Goal: Task Accomplishment & Management: Complete application form

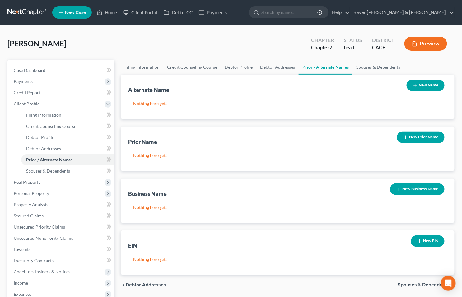
click at [412, 284] on span "Spouses & Dependents" at bounding box center [424, 285] width 52 height 5
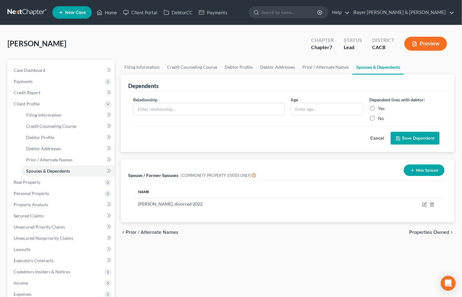
click at [380, 139] on button "Cancel" at bounding box center [377, 138] width 27 height 12
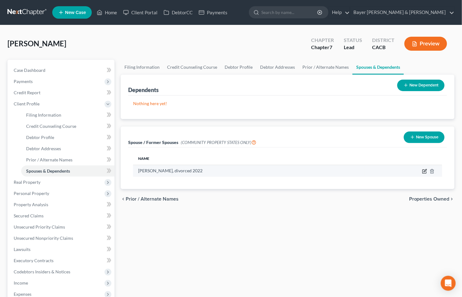
click at [425, 172] on icon "button" at bounding box center [425, 170] width 3 height 3
select select "1"
select select "4"
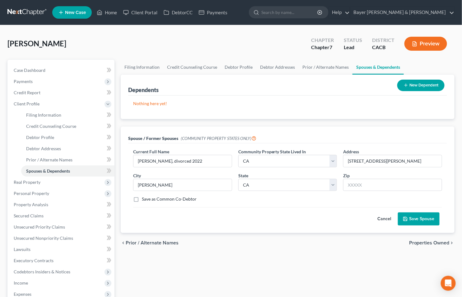
click at [422, 242] on span "Properties Owned" at bounding box center [429, 243] width 40 height 5
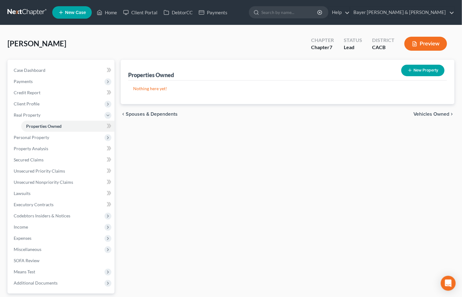
click at [425, 114] on span "Vehicles Owned" at bounding box center [432, 114] width 36 height 5
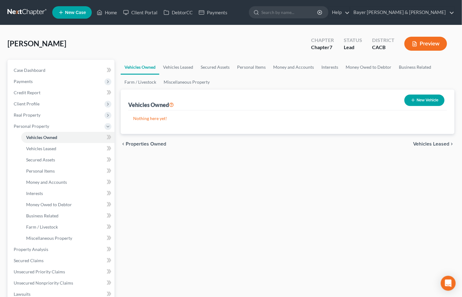
click at [432, 142] on span "Vehicles Leased" at bounding box center [432, 144] width 36 height 5
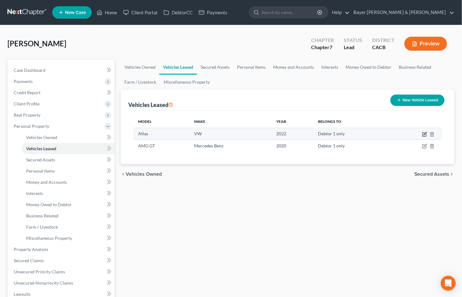
click at [424, 135] on icon "button" at bounding box center [425, 134] width 5 height 5
select select "0"
select select "4"
select select "0"
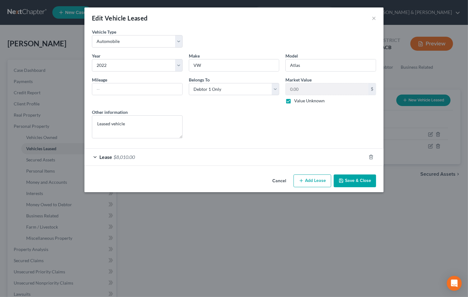
click at [94, 157] on div "Lease $8,010.00" at bounding box center [224, 157] width 281 height 17
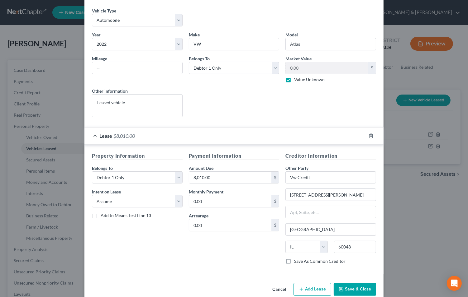
scroll to position [33, 0]
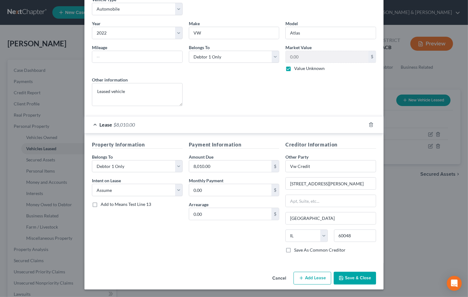
click at [343, 278] on button "Save & Close" at bounding box center [354, 278] width 42 height 13
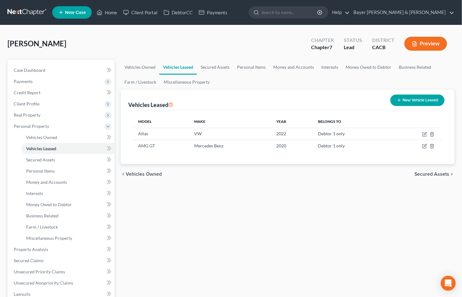
click at [428, 173] on span "Secured Assets" at bounding box center [432, 174] width 35 height 5
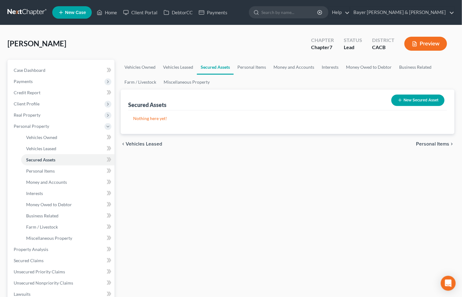
click at [423, 144] on span "Personal Items" at bounding box center [433, 144] width 33 height 5
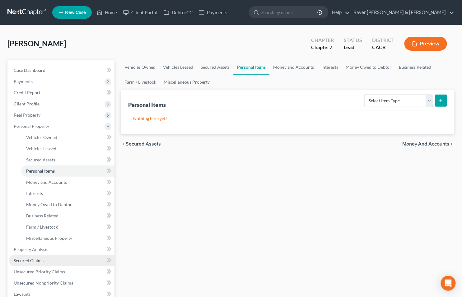
click at [46, 258] on link "Secured Claims" at bounding box center [62, 260] width 106 height 11
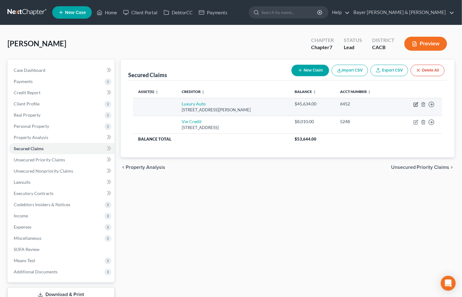
click at [415, 105] on icon "button" at bounding box center [416, 103] width 3 height 3
select select "4"
select select "0"
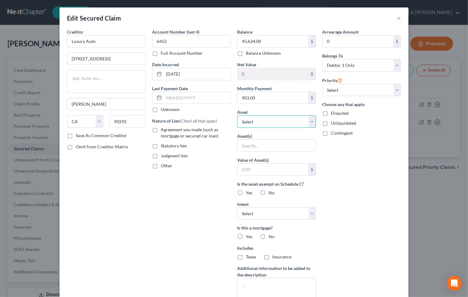
click at [312, 123] on select "Select Other Multiple Assets 2022 VW Atlas - $0.0 2020 Mercedes Benz AMG GT - $…" at bounding box center [276, 122] width 79 height 12
select select "3"
click at [237, 116] on select "Select Other Multiple Assets 2022 VW Atlas - $0.0 2020 Mercedes Benz AMG GT - $…" at bounding box center [276, 122] width 79 height 12
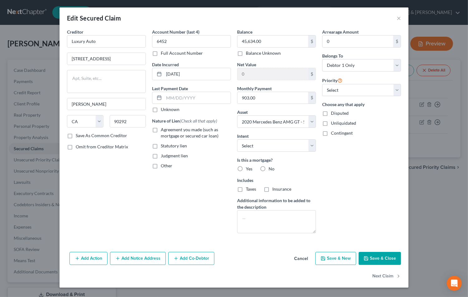
click at [268, 168] on label "No" at bounding box center [271, 169] width 6 height 6
click at [271, 168] on input "No" at bounding box center [273, 168] width 4 height 4
radio input "true"
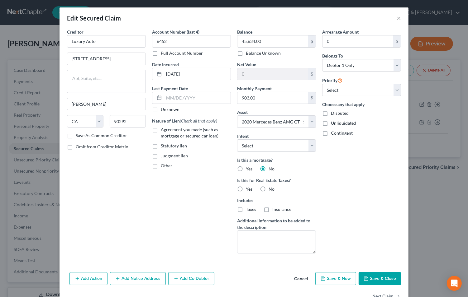
click at [268, 190] on label "No" at bounding box center [271, 189] width 6 height 6
click at [271, 190] on input "No" at bounding box center [273, 188] width 4 height 4
radio input "true"
click at [392, 90] on select "Select 1st 2nd 3rd 4th 5th 6th 7th 8th 9th 10th 11th 12th 13th 14th 15th 16th 1…" at bounding box center [361, 90] width 79 height 12
select select "0"
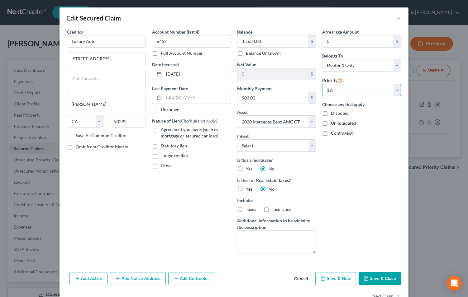
click at [322, 84] on select "Select 1st 2nd 3rd 4th 5th 6th 7th 8th 9th 10th 11th 12th 13th 14th 15th 16th 1…" at bounding box center [361, 90] width 79 height 12
click at [161, 131] on label "Agreement you made (such as mortgage or secured car loan)" at bounding box center [196, 133] width 70 height 12
click at [163, 131] on input "Agreement you made (such as mortgage or secured car loan)" at bounding box center [165, 129] width 4 height 4
checkbox input "true"
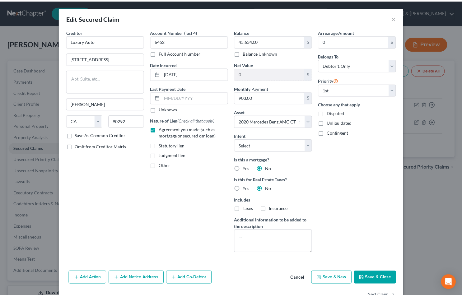
scroll to position [19, 0]
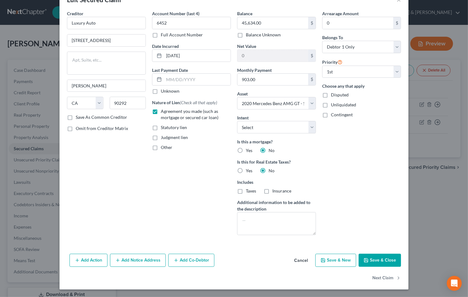
click at [370, 260] on button "Save & Close" at bounding box center [379, 260] width 42 height 13
select select
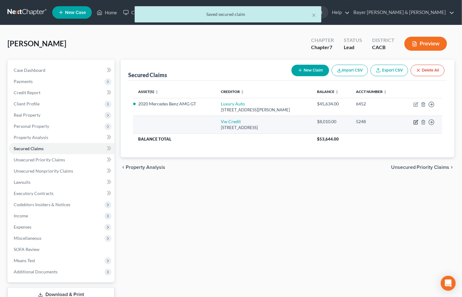
click at [417, 123] on icon "button" at bounding box center [416, 122] width 5 height 5
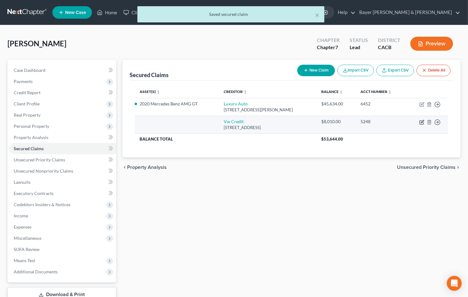
select select "14"
select select "0"
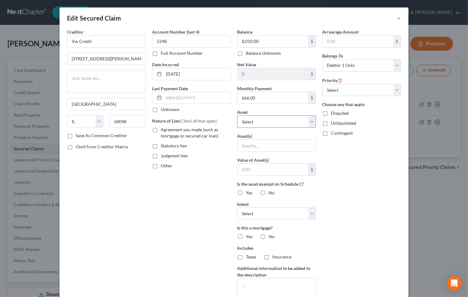
click at [310, 122] on select "Select Other Multiple Assets 2022 VW Atlas - $0.0 2020 Mercedes Benz AMG GT - $…" at bounding box center [276, 122] width 79 height 12
select select "2"
click at [237, 116] on select "Select Other Multiple Assets 2022 VW Atlas - $0.0 2020 Mercedes Benz AMG GT - $…" at bounding box center [276, 122] width 79 height 12
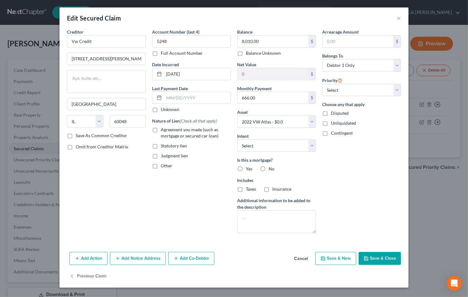
click at [268, 168] on label "No" at bounding box center [271, 169] width 6 height 6
click at [271, 168] on input "No" at bounding box center [273, 168] width 4 height 4
radio input "true"
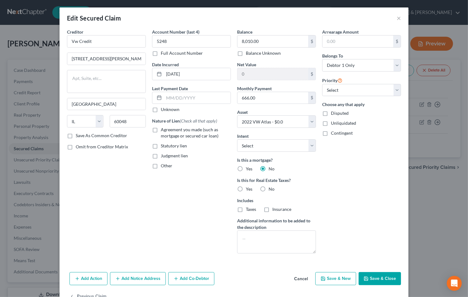
click at [268, 188] on label "No" at bounding box center [271, 189] width 6 height 6
click at [271, 188] on input "No" at bounding box center [273, 188] width 4 height 4
radio input "true"
click at [395, 90] on select "Select 1st 2nd 3rd 4th 5th 6th 7th 8th 9th 10th 11th 12th 13th 14th 15th 16th 1…" at bounding box center [361, 90] width 79 height 12
select select "0"
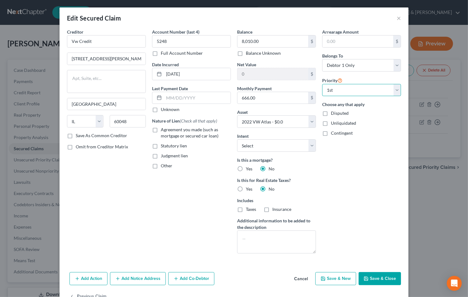
click at [322, 84] on select "Select 1st 2nd 3rd 4th 5th 6th 7th 8th 9th 10th 11th 12th 13th 14th 15th 16th 1…" at bounding box center [361, 90] width 79 height 12
click at [161, 129] on label "Agreement you made (such as mortgage or secured car loan)" at bounding box center [196, 133] width 70 height 12
click at [163, 129] on input "Agreement you made (such as mortgage or secured car loan)" at bounding box center [165, 129] width 4 height 4
checkbox input "true"
click at [372, 282] on button "Save & Close" at bounding box center [379, 278] width 42 height 13
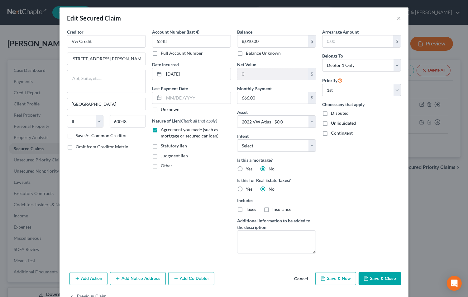
select select
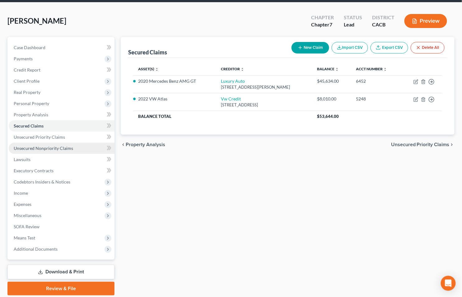
scroll to position [35, 0]
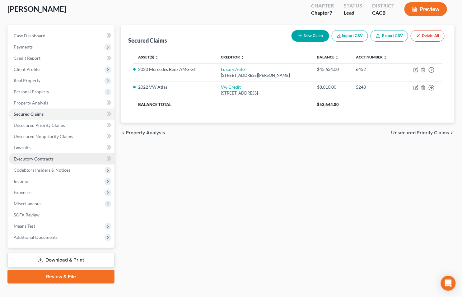
click at [56, 161] on link "Executory Contracts" at bounding box center [62, 159] width 106 height 11
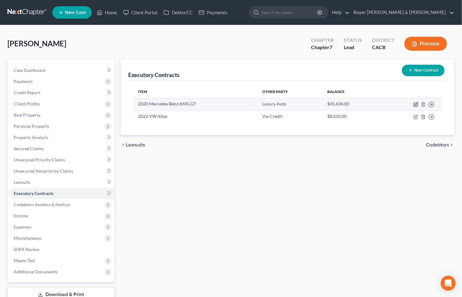
click at [415, 103] on icon "button" at bounding box center [416, 104] width 5 height 5
select select "4"
select select "0"
select select "1"
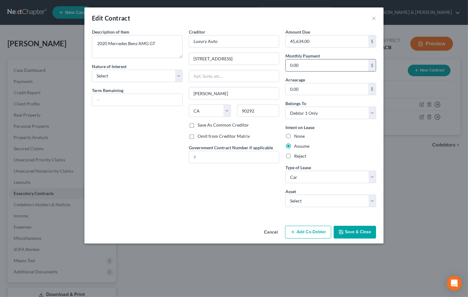
click at [316, 63] on input "0.00" at bounding box center [327, 65] width 83 height 12
type input "990"
click at [352, 230] on button "Save & Close" at bounding box center [354, 232] width 42 height 13
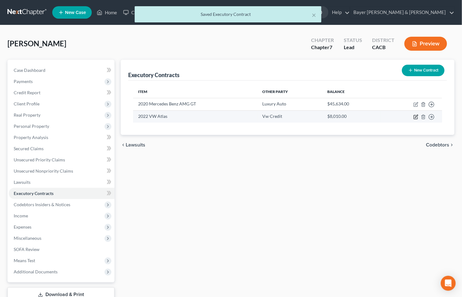
click at [415, 118] on icon "button" at bounding box center [416, 117] width 5 height 5
select select "14"
select select "0"
select select "1"
select select "0"
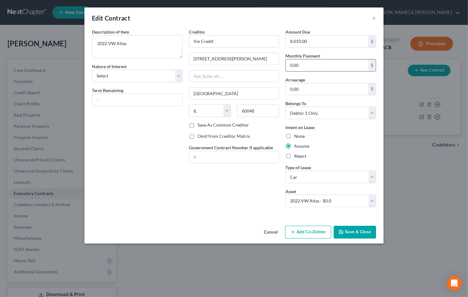
click at [310, 69] on input "0.00" at bounding box center [327, 65] width 83 height 12
type input "678"
click at [360, 232] on button "Save & Close" at bounding box center [354, 232] width 42 height 13
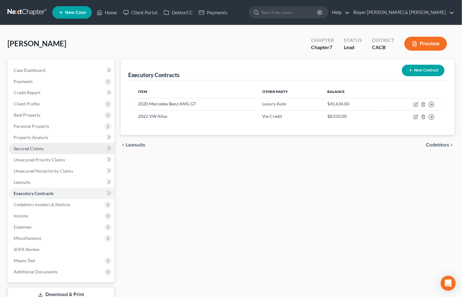
click at [44, 148] on link "Secured Claims" at bounding box center [62, 148] width 106 height 11
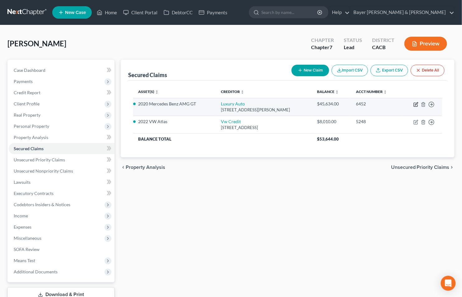
click at [415, 105] on icon "button" at bounding box center [416, 104] width 5 height 5
select select "4"
select select "0"
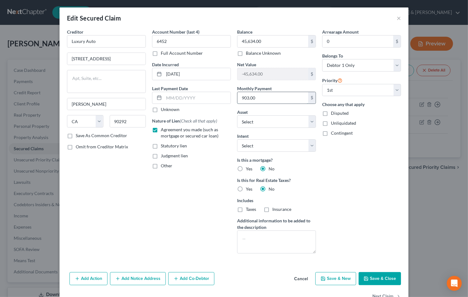
click at [268, 100] on input "903.00" at bounding box center [272, 98] width 71 height 12
type input "990"
select select "3"
click at [371, 277] on button "Save & Close" at bounding box center [379, 278] width 42 height 13
select select
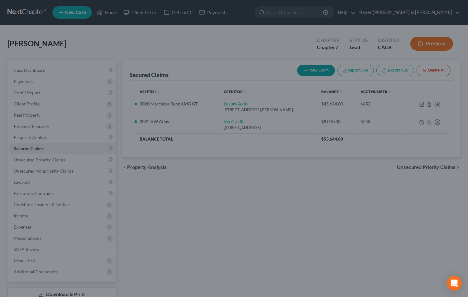
type input "990.00"
select select "3"
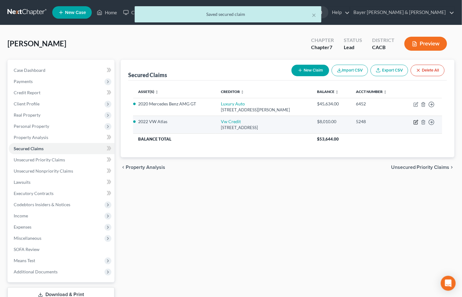
click at [417, 122] on icon "button" at bounding box center [416, 122] width 5 height 5
select select "14"
select select "0"
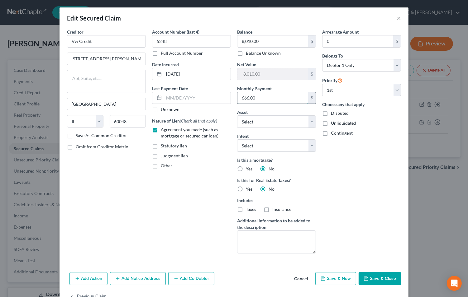
click at [266, 95] on input "666.00" at bounding box center [272, 98] width 71 height 12
type input "678"
select select "2"
click at [253, 239] on textarea at bounding box center [276, 242] width 79 height 23
type textarea "Leased vehicle"
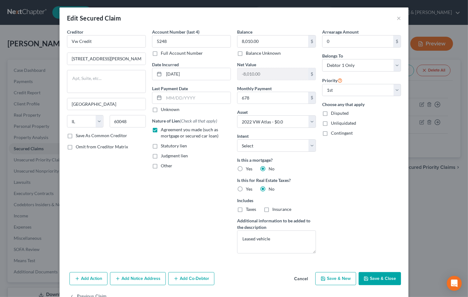
click at [365, 282] on button "Save & Close" at bounding box center [379, 278] width 42 height 13
select select
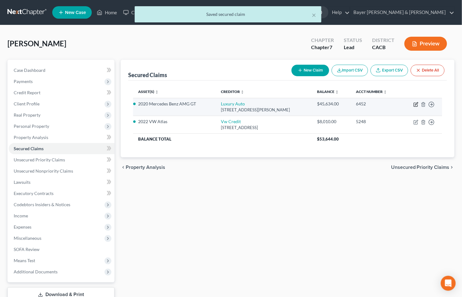
click at [415, 104] on icon "button" at bounding box center [416, 104] width 5 height 5
select select "4"
select select "0"
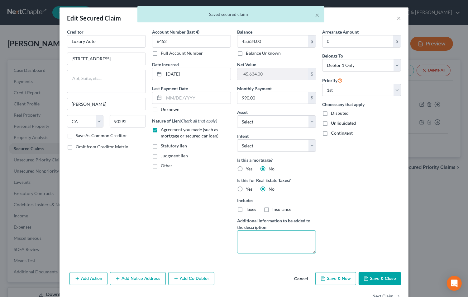
click at [263, 237] on textarea at bounding box center [276, 242] width 79 height 23
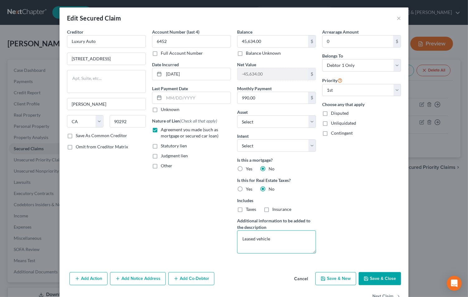
type textarea "Leased vehicle"
click at [365, 278] on icon "button" at bounding box center [366, 279] width 4 height 4
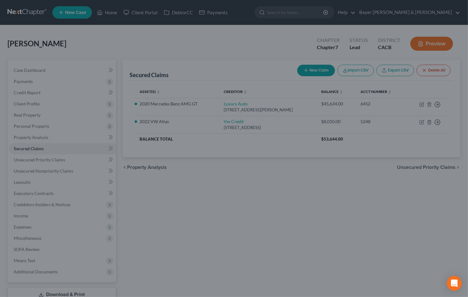
select select "3"
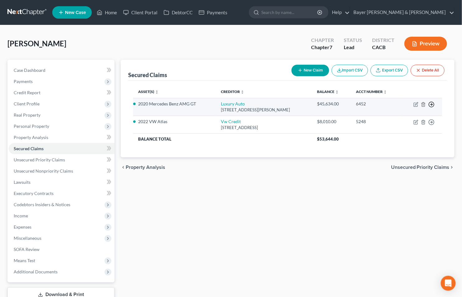
click at [432, 105] on polyline "button" at bounding box center [432, 105] width 1 height 2
click at [405, 119] on link "Move to F" at bounding box center [403, 119] width 52 height 11
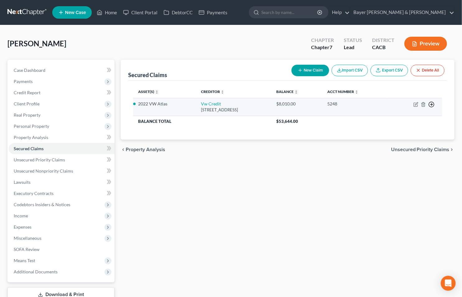
click at [431, 103] on icon "button" at bounding box center [432, 105] width 6 height 6
click at [396, 119] on link "Move to F" at bounding box center [403, 119] width 52 height 11
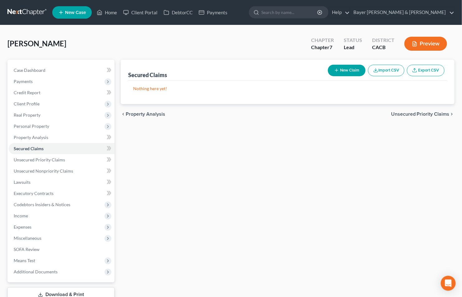
click at [423, 45] on button "Preview" at bounding box center [426, 44] width 43 height 14
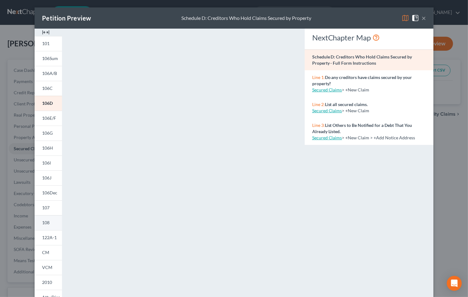
click at [42, 222] on span "108" at bounding box center [45, 222] width 7 height 5
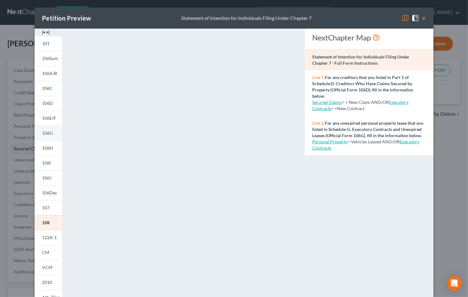
click at [42, 130] on span "106G" at bounding box center [47, 132] width 11 height 5
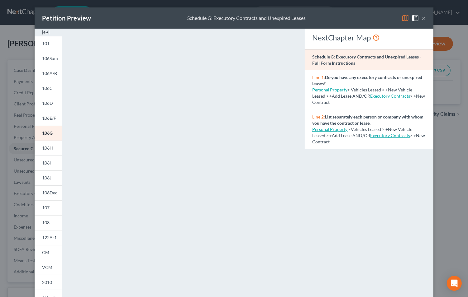
click at [422, 17] on button "×" at bounding box center [423, 17] width 4 height 7
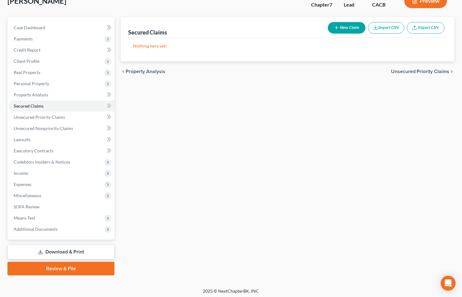
scroll to position [44, 0]
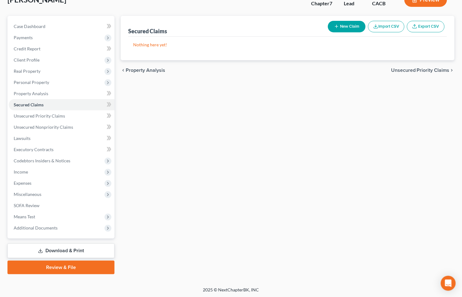
click at [61, 253] on link "Download & Print" at bounding box center [60, 251] width 107 height 15
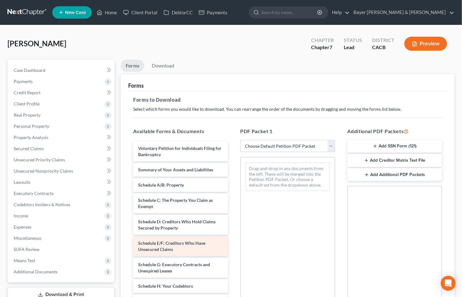
scroll to position [35, 0]
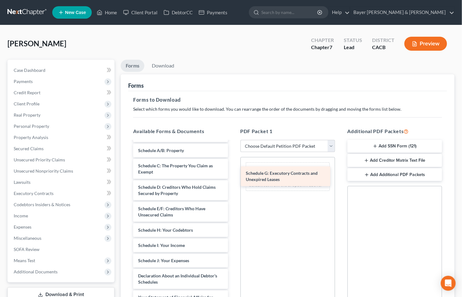
drag, startPoint x: 156, startPoint y: 233, endPoint x: 264, endPoint y: 176, distance: 121.7
click at [233, 176] on div "Schedule G: Executory Contracts and Unexpired Leases Voluntary Petition for Ind…" at bounding box center [180, 267] width 105 height 320
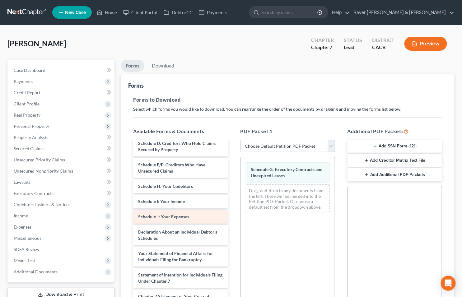
scroll to position [104, 0]
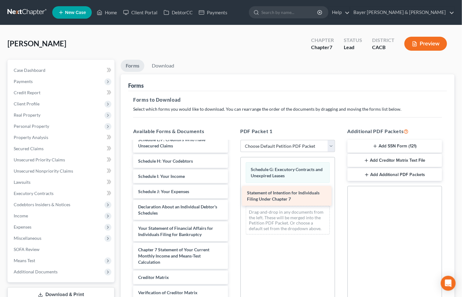
drag, startPoint x: 161, startPoint y: 250, endPoint x: 270, endPoint y: 193, distance: 122.8
click at [233, 193] on div "Statement of Intention for Individuals Filing Under Chapter 7 Voluntary Petitio…" at bounding box center [180, 187] width 105 height 299
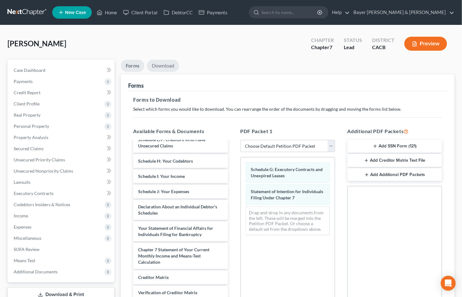
click at [159, 63] on link "Download" at bounding box center [163, 66] width 32 height 12
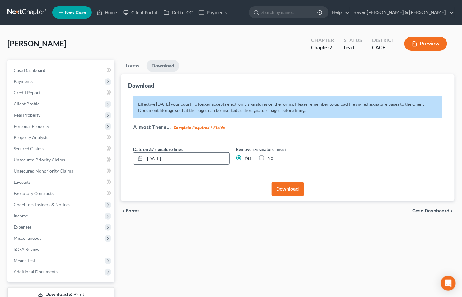
drag, startPoint x: 175, startPoint y: 156, endPoint x: 147, endPoint y: 154, distance: 28.1
click at [147, 154] on input "[DATE]" at bounding box center [187, 159] width 84 height 12
click at [284, 189] on button "Download" at bounding box center [288, 189] width 32 height 14
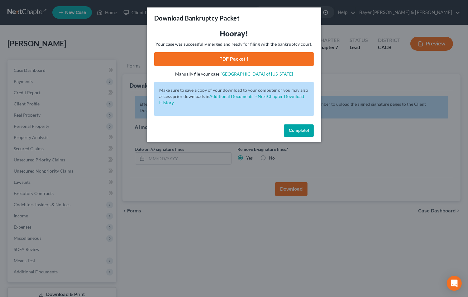
click at [230, 55] on link "PDF Packet 1" at bounding box center [233, 59] width 159 height 14
click at [85, 33] on div "Download Bankruptcy Packet Hooray! Your case was successfully merged and ready …" at bounding box center [234, 148] width 468 height 297
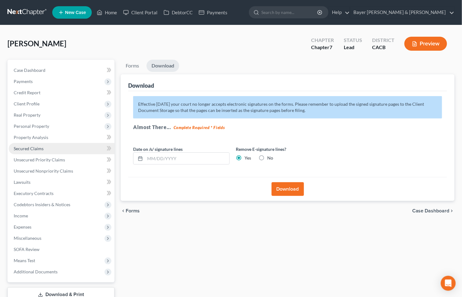
drag, startPoint x: 28, startPoint y: 149, endPoint x: 35, endPoint y: 147, distance: 7.4
click at [28, 149] on span "Secured Claims" at bounding box center [29, 148] width 30 height 5
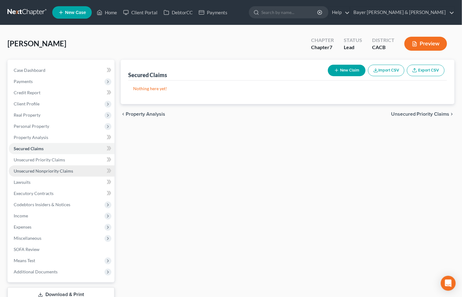
click at [75, 170] on link "Unsecured Nonpriority Claims" at bounding box center [62, 171] width 106 height 11
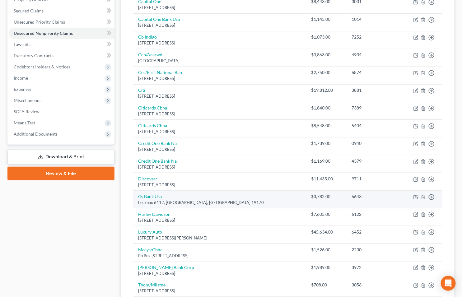
scroll to position [138, 0]
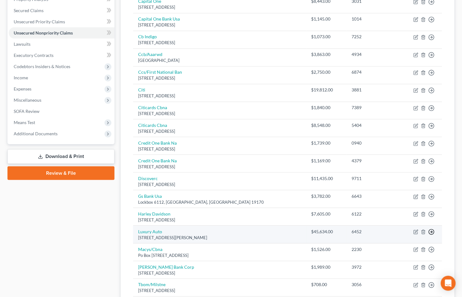
click at [396, 238] on link "Move to D" at bounding box center [403, 237] width 52 height 11
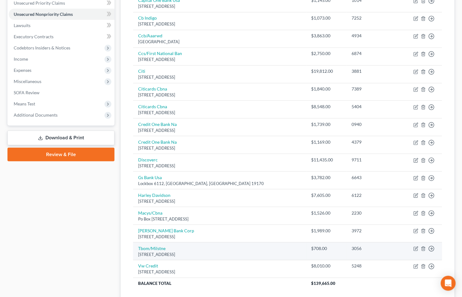
scroll to position [173, 0]
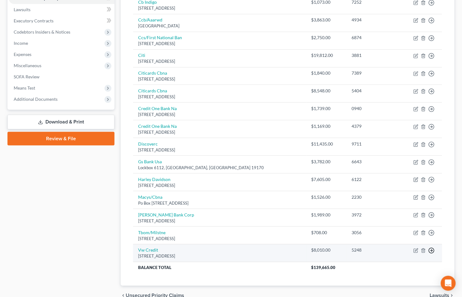
click at [393, 256] on link "Move to D" at bounding box center [403, 255] width 52 height 11
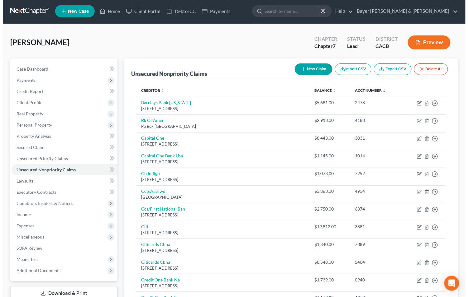
scroll to position [0, 0]
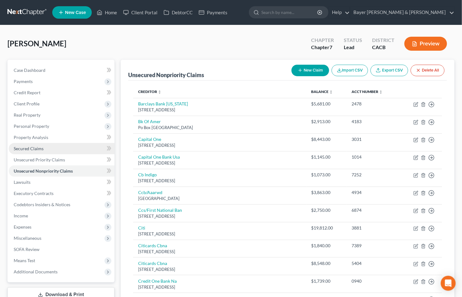
click at [42, 146] on span "Secured Claims" at bounding box center [29, 148] width 30 height 5
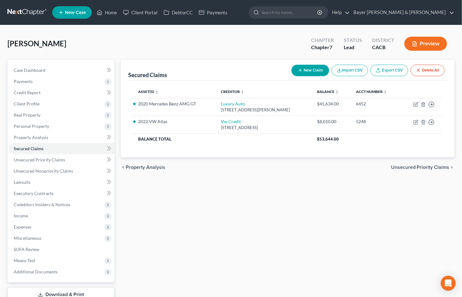
click at [427, 42] on button "Preview" at bounding box center [426, 44] width 43 height 14
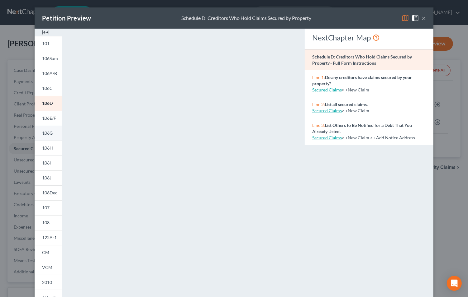
click at [43, 132] on span "106G" at bounding box center [47, 132] width 11 height 5
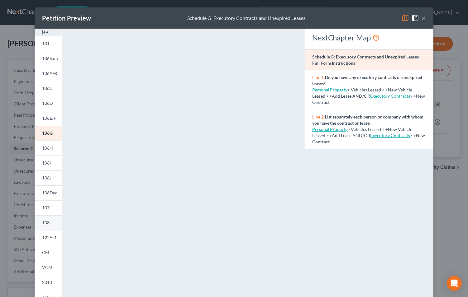
click at [43, 222] on span "108" at bounding box center [45, 222] width 7 height 5
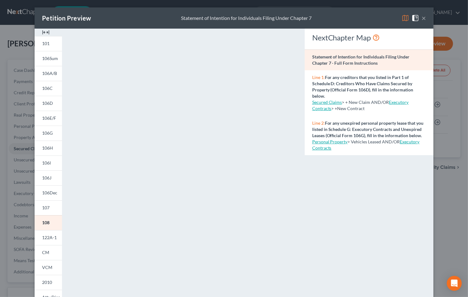
click at [421, 18] on button "×" at bounding box center [423, 17] width 4 height 7
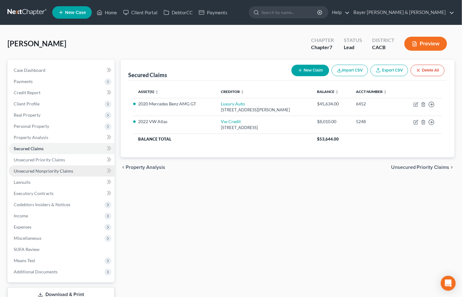
click at [46, 172] on span "Unsecured Nonpriority Claims" at bounding box center [43, 170] width 59 height 5
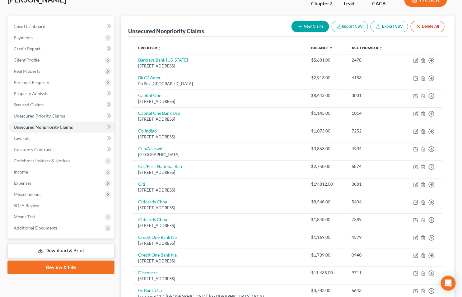
scroll to position [173, 0]
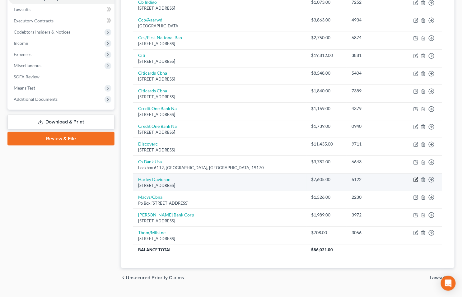
click at [418, 180] on icon "button" at bounding box center [416, 180] width 4 height 4
select select "31"
select select "0"
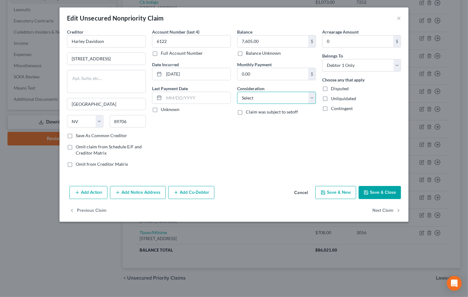
click at [313, 99] on select "Select Cable / Satellite Services Collection Agency Credit Card Debt Debt Couns…" at bounding box center [276, 98] width 79 height 12
select select "14"
click at [237, 92] on select "Select Cable / Satellite Services Collection Agency Credit Card Debt Debt Couns…" at bounding box center [276, 98] width 79 height 12
click at [249, 122] on input "text" at bounding box center [276, 122] width 78 height 12
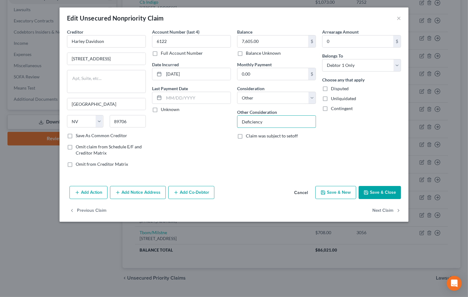
type input "Deficiency"
click at [386, 195] on button "Save & Close" at bounding box center [379, 192] width 42 height 13
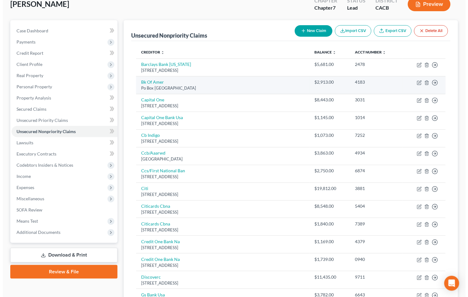
scroll to position [0, 0]
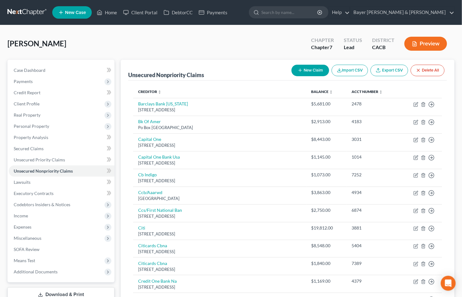
click at [308, 72] on button "New Claim" at bounding box center [311, 71] width 38 height 12
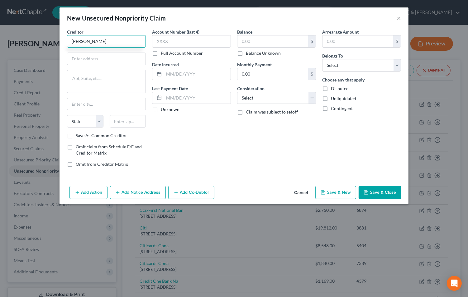
type input "[PERSON_NAME]"
type input "6949 Corte Spanga"
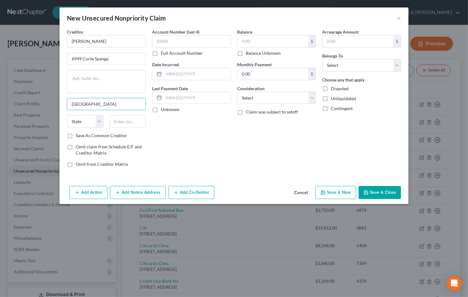
type input "[GEOGRAPHIC_DATA]"
select select "4"
type input "92091"
click at [215, 75] on input "text" at bounding box center [197, 74] width 67 height 12
type input "[GEOGRAPHIC_DATA]"
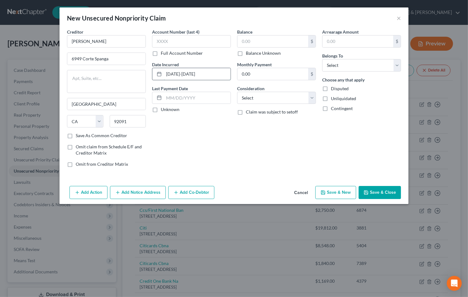
type input "[DATE]-[DATE]"
type input "50,000"
select select "10"
click at [396, 66] on select "Select Debtor 1 Only Debtor 2 Only Debtor 1 And Debtor 2 Only At Least One Of T…" at bounding box center [361, 65] width 79 height 12
select select "0"
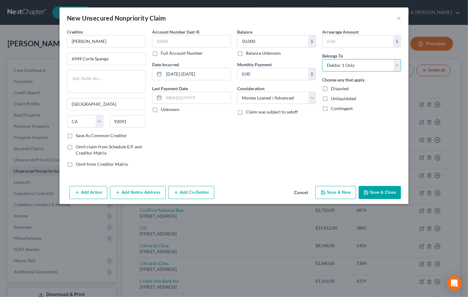
click at [322, 59] on select "Select Debtor 1 Only Debtor 2 Only Debtor 1 And Debtor 2 Only At Least One Of T…" at bounding box center [361, 65] width 79 height 12
click at [332, 191] on button "Save & New" at bounding box center [335, 192] width 41 height 13
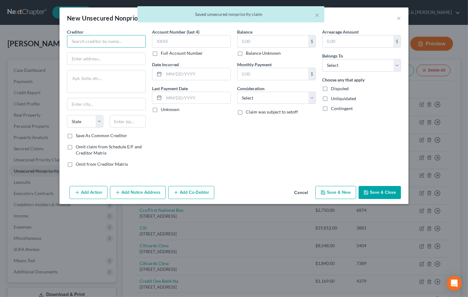
click at [98, 42] on input "text" at bounding box center [106, 41] width 79 height 12
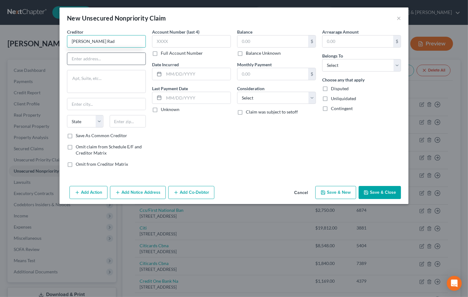
type input "[PERSON_NAME] Rad"
type input "[STREET_ADDRESS]"
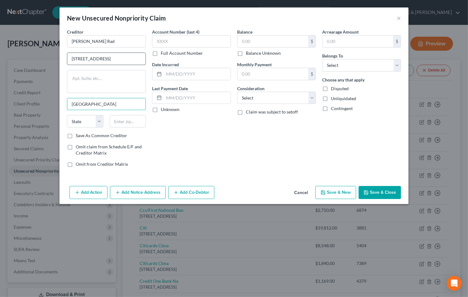
type input "[GEOGRAPHIC_DATA]"
select select "4"
type input "90025"
type input "2024"
type input "5,000"
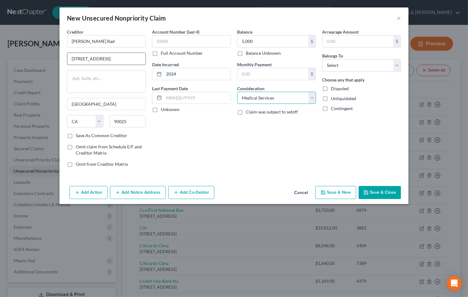
select select "10"
select select "0"
click at [322, 196] on button "Save & New" at bounding box center [335, 192] width 41 height 13
type input "[PERSON_NAME] and [PERSON_NAME]"
type input "[STREET_ADDRESS]"
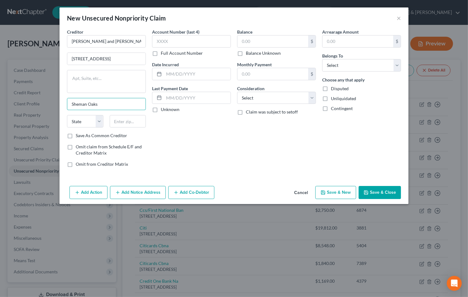
type input "Sheman Oaks"
select select "4"
type input "91403"
type input "[PERSON_NAME][GEOGRAPHIC_DATA]"
click at [187, 76] on input "text" at bounding box center [197, 74] width 67 height 12
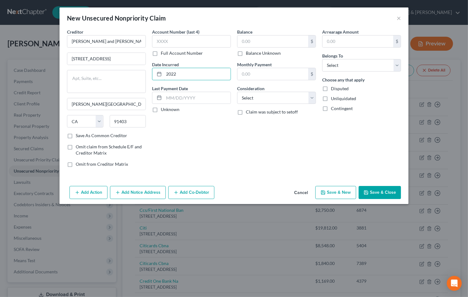
type input "2022"
type input "7,700"
click at [313, 100] on select "Select Cable / Satellite Services Collection Agency Credit Card Debt Debt Couns…" at bounding box center [276, 98] width 79 height 12
click at [237, 92] on select "Select Cable / Satellite Services Collection Agency Credit Card Debt Debt Couns…" at bounding box center [276, 98] width 79 height 12
select select "17"
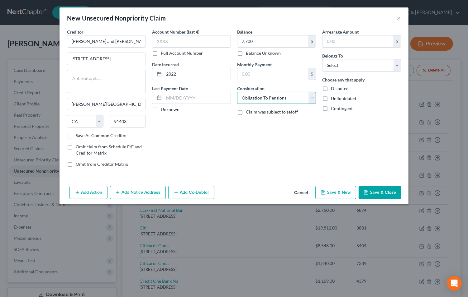
select select "14"
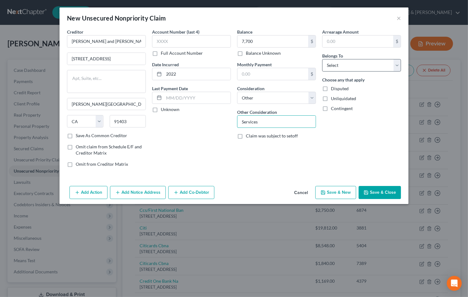
type input "Services"
click at [397, 64] on select "Select Debtor 1 Only Debtor 2 Only Debtor 1 And Debtor 2 Only At Least One Of T…" at bounding box center [361, 65] width 79 height 12
select select "0"
click at [322, 59] on select "Select Debtor 1 Only Debtor 2 Only Debtor 1 And Debtor 2 Only At Least One Of T…" at bounding box center [361, 65] width 79 height 12
click at [134, 42] on input "[PERSON_NAME] and [PERSON_NAME]" at bounding box center [106, 41] width 79 height 12
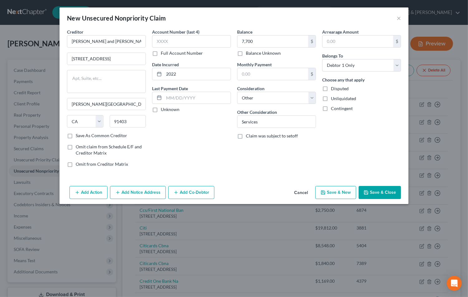
click at [374, 191] on button "Save & Close" at bounding box center [379, 192] width 42 height 13
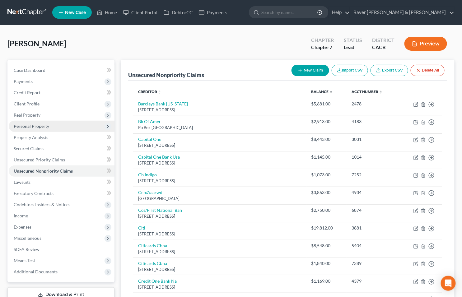
click at [22, 126] on span "Personal Property" at bounding box center [31, 126] width 35 height 5
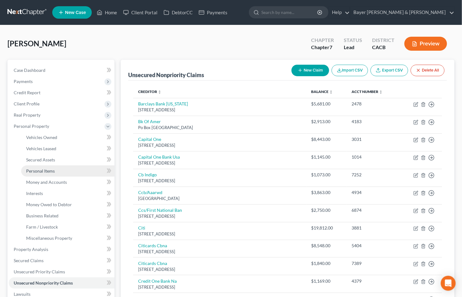
click at [44, 169] on span "Personal Items" at bounding box center [40, 170] width 29 height 5
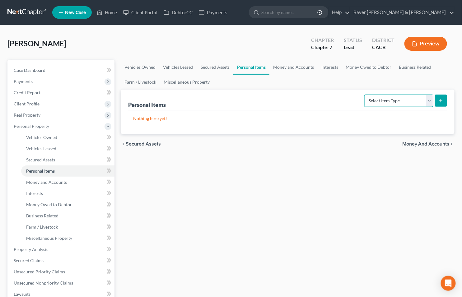
click at [430, 102] on select "Select Item Type Clothing Collectibles Of Value Electronics Firearms Household …" at bounding box center [399, 101] width 69 height 12
select select "clothing"
click at [365, 95] on select "Select Item Type Clothing Collectibles Of Value Electronics Firearms Household …" at bounding box center [399, 101] width 69 height 12
click at [442, 101] on line "submit" at bounding box center [441, 101] width 3 height 0
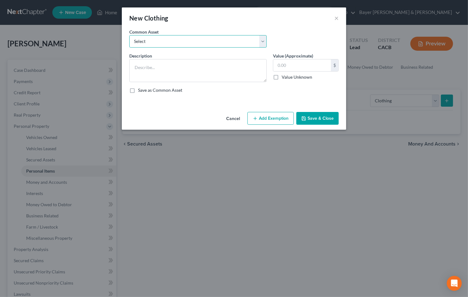
click at [169, 39] on select "Select Clothing" at bounding box center [197, 41] width 137 height 12
select select "0"
click at [129, 35] on select "Select Clothing" at bounding box center [197, 41] width 137 height 12
type textarea "Clothing"
click at [303, 66] on input "1,000.00" at bounding box center [302, 65] width 58 height 12
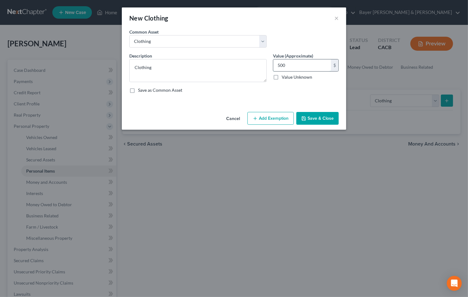
type input "500"
click at [267, 116] on button "Add Exemption" at bounding box center [270, 118] width 46 height 13
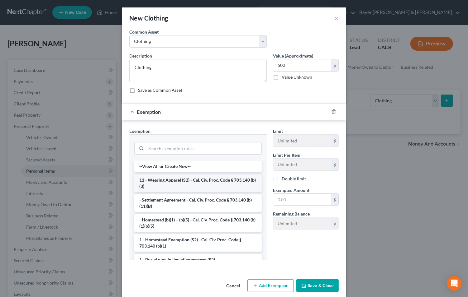
click at [166, 187] on li "11 - Wearing Apparel (S2) - Cal. Civ. Proc. Code § 703.140 (b)(3)" at bounding box center [197, 183] width 127 height 17
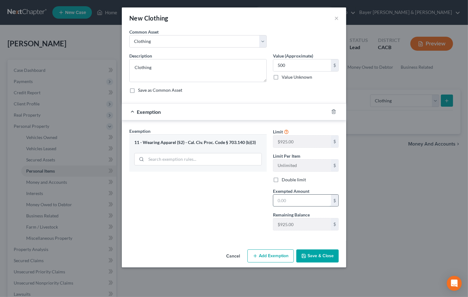
click at [287, 200] on input "text" at bounding box center [302, 201] width 58 height 12
type input "500"
click at [315, 255] on button "Save & Close" at bounding box center [317, 256] width 42 height 13
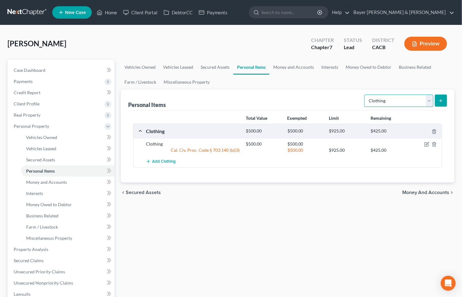
click at [428, 103] on select "Select Item Type Clothing Collectibles Of Value Electronics Firearms Household …" at bounding box center [399, 101] width 69 height 12
select select "electronics"
click at [365, 95] on select "Select Item Type Clothing Collectibles Of Value Electronics Firearms Household …" at bounding box center [399, 101] width 69 height 12
click at [443, 102] on icon "submit" at bounding box center [441, 100] width 5 height 5
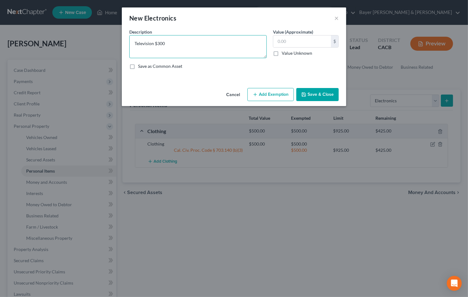
type textarea "Television $300"
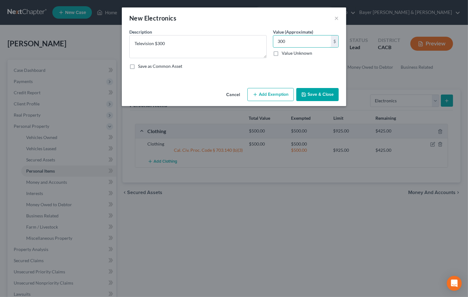
type input "300"
click at [276, 94] on button "Add Exemption" at bounding box center [270, 94] width 46 height 13
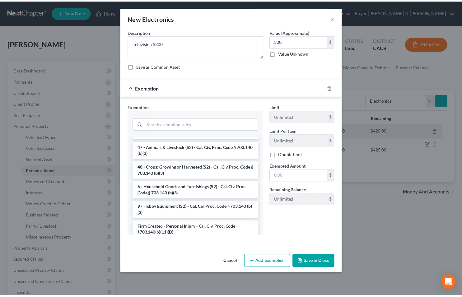
scroll to position [519, 0]
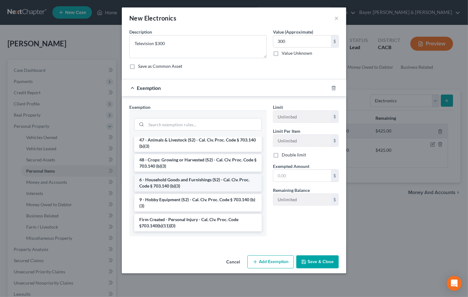
click at [184, 187] on li "6 - Household Goods and Furnishings (S2) - Cal. Civ. Proc. Code § 703.140 (b)(3)" at bounding box center [197, 182] width 127 height 17
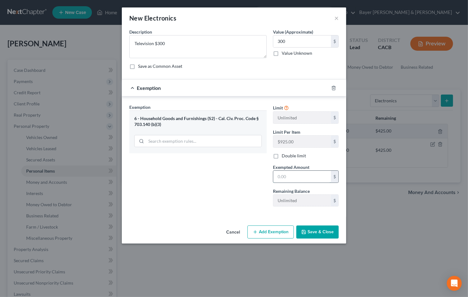
click at [305, 173] on input "text" at bounding box center [302, 177] width 58 height 12
type input "300"
click at [320, 230] on button "Save & Close" at bounding box center [317, 232] width 42 height 13
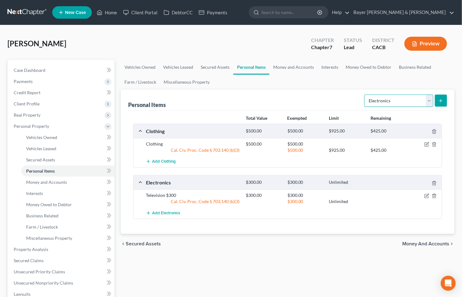
click at [431, 103] on select "Select Item Type Clothing Collectibles Of Value Electronics Firearms Household …" at bounding box center [399, 101] width 69 height 12
select select "household_goods"
click at [365, 95] on select "Select Item Type Clothing Collectibles Of Value Electronics Firearms Household …" at bounding box center [399, 101] width 69 height 12
click at [442, 100] on icon "submit" at bounding box center [441, 100] width 5 height 5
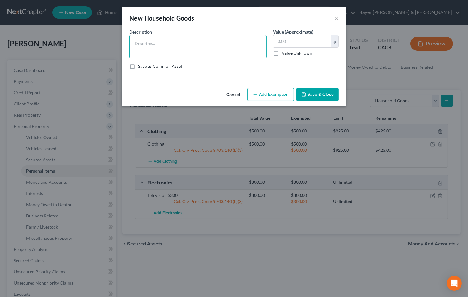
drag, startPoint x: 219, startPoint y: 61, endPoint x: 224, endPoint y: 56, distance: 7.3
click at [219, 62] on div "Description * Value (Approximate) $ Value Unknown Balance Undetermined $ Value …" at bounding box center [233, 52] width 215 height 46
type textarea "Household goods"
type input "1,000"
click at [282, 95] on button "Add Exemption" at bounding box center [270, 94] width 46 height 13
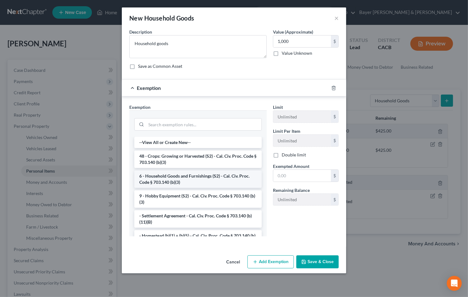
click at [176, 183] on li "6 - Household Goods and Furnishings (S2) - Cal. Civ. Proc. Code § 703.140 (b)(3)" at bounding box center [197, 179] width 127 height 17
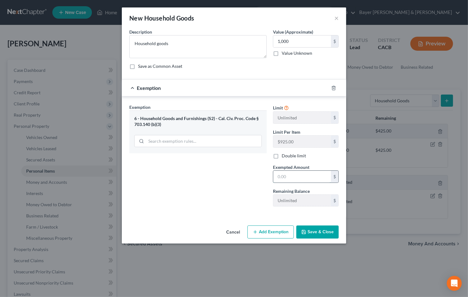
click at [296, 177] on input "text" at bounding box center [302, 177] width 58 height 12
type input "1,000"
click at [312, 228] on button "Save & Close" at bounding box center [317, 232] width 42 height 13
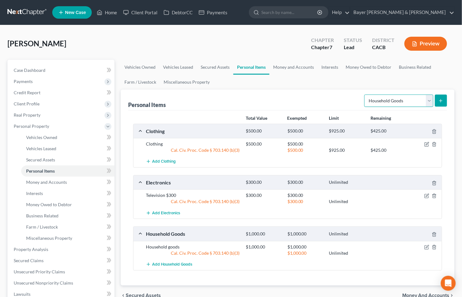
click at [429, 101] on select "Select Item Type Clothing Collectibles Of Value Electronics Firearms Household …" at bounding box center [399, 101] width 69 height 12
select select "jewelry"
click at [365, 95] on select "Select Item Type Clothing Collectibles Of Value Electronics Firearms Household …" at bounding box center [399, 101] width 69 height 12
click at [442, 102] on icon "submit" at bounding box center [441, 100] width 5 height 5
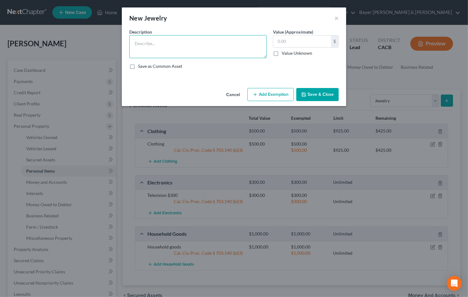
click at [172, 50] on textarea at bounding box center [197, 46] width 137 height 23
type textarea "Jewelry"
type input "350"
click at [268, 93] on button "Add Exemption" at bounding box center [270, 94] width 46 height 13
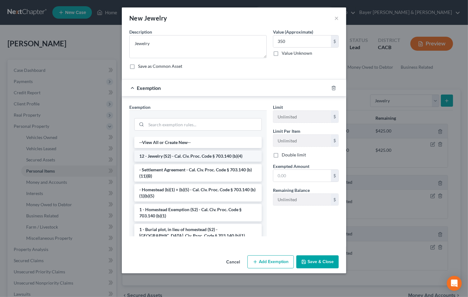
click at [175, 154] on li "12 - Jewelry (S2) - Cal. Civ. Proc. Code § 703.140 (b)(4)" at bounding box center [197, 156] width 127 height 11
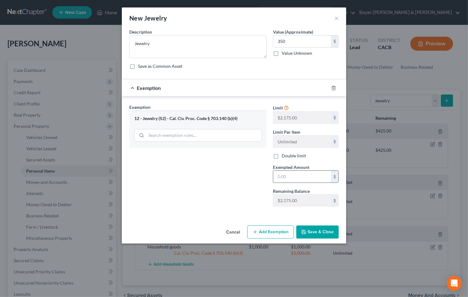
click at [289, 177] on input "text" at bounding box center [302, 177] width 58 height 12
type input "350"
click at [322, 235] on button "Save & Close" at bounding box center [317, 232] width 42 height 13
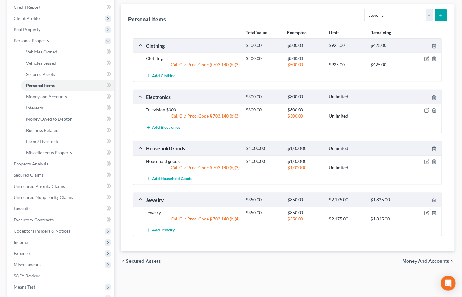
scroll to position [138, 0]
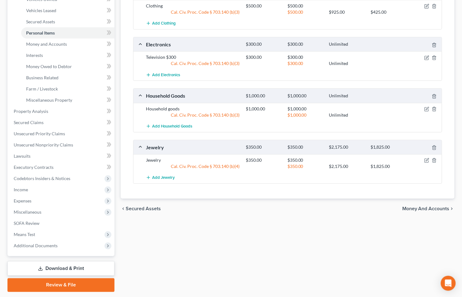
click at [421, 209] on span "Money and Accounts" at bounding box center [426, 208] width 47 height 5
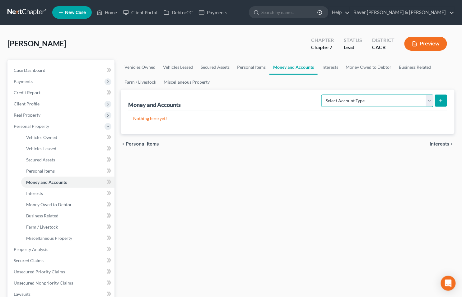
click at [428, 99] on select "Select Account Type Brokerage Cash on Hand Certificates of Deposit Checking Acc…" at bounding box center [378, 101] width 112 height 12
select select "checking"
click at [323, 95] on select "Select Account Type Brokerage Cash on Hand Certificates of Deposit Checking Acc…" at bounding box center [378, 101] width 112 height 12
click at [442, 103] on icon "submit" at bounding box center [441, 100] width 5 height 5
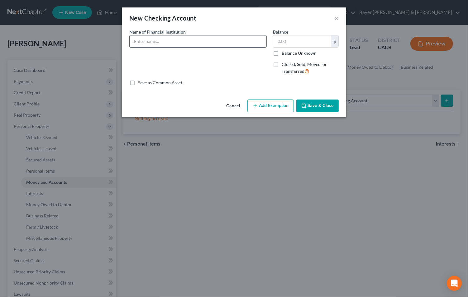
click at [147, 41] on input "text" at bounding box center [198, 41] width 137 height 12
type input "U S Bank"
type input "60"
click at [265, 103] on button "Add Exemption" at bounding box center [270, 106] width 46 height 13
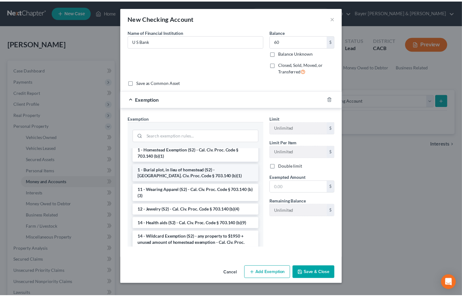
scroll to position [69, 0]
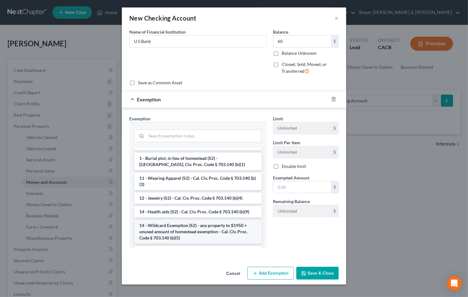
click at [165, 233] on li "14 - Wildcard Exemption (S2) - any property to $1950 + unused amount of homeste…" at bounding box center [197, 232] width 127 height 24
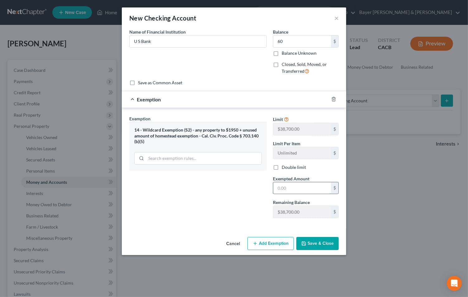
click at [300, 187] on input "text" at bounding box center [302, 188] width 58 height 12
type input "60"
click at [326, 245] on button "Save & Close" at bounding box center [317, 243] width 42 height 13
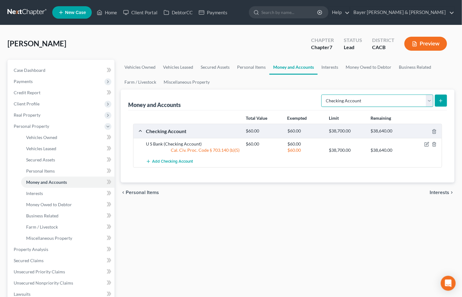
click at [430, 100] on select "Select Account Type Brokerage Cash on Hand Certificates of Deposit Checking Acc…" at bounding box center [378, 101] width 112 height 12
select select "security_deposits"
click at [323, 95] on select "Select Account Type Brokerage Cash on Hand Certificates of Deposit Checking Acc…" at bounding box center [378, 101] width 112 height 12
click at [441, 100] on icon "submit" at bounding box center [441, 100] width 5 height 5
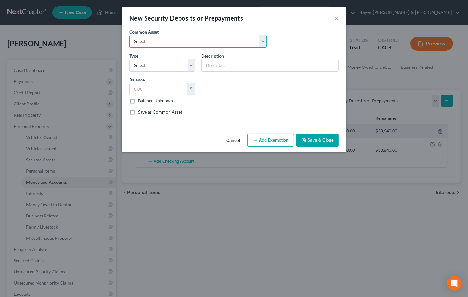
click at [263, 42] on select "Select Utility deposit Deposit with landlord" at bounding box center [197, 41] width 137 height 12
select select "0"
click at [129, 35] on select "Select Utility deposit Deposit with landlord" at bounding box center [197, 41] width 137 height 12
type input "Utility deposit"
type input "200.00"
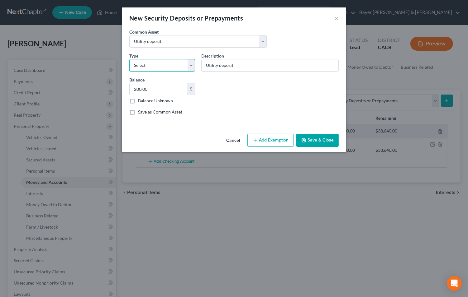
click at [156, 64] on select "Select Electric Gas Heating Oil Security Deposit On Rental Unit Prepaid Rent Te…" at bounding box center [162, 65] width 66 height 12
select select "1"
click at [129, 59] on select "Select Electric Gas Heating Oil Security Deposit On Rental Unit Prepaid Rent Te…" at bounding box center [162, 65] width 66 height 12
click at [148, 88] on input "200.00" at bounding box center [159, 89] width 58 height 12
type input "200"
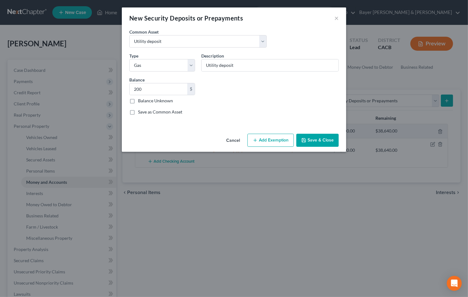
click at [309, 141] on button "Save & Close" at bounding box center [317, 140] width 42 height 13
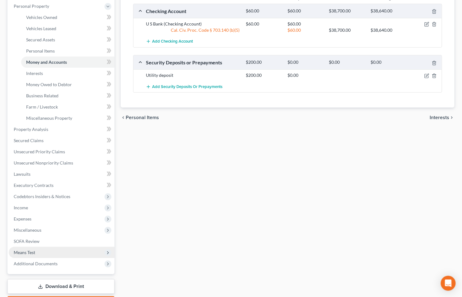
scroll to position [156, 0]
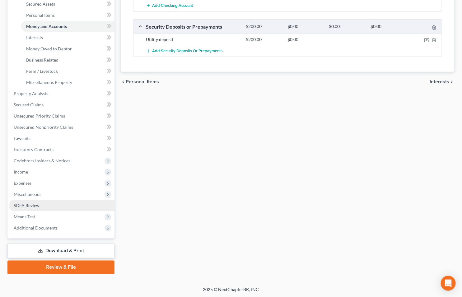
click at [33, 204] on span "SOFA Review" at bounding box center [27, 205] width 26 height 5
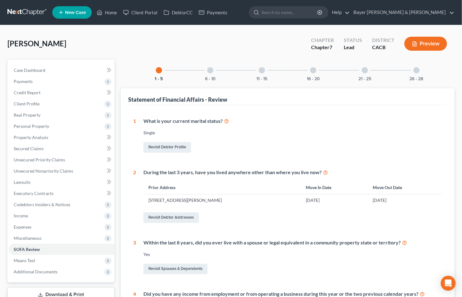
click at [212, 70] on div at bounding box center [210, 70] width 6 height 6
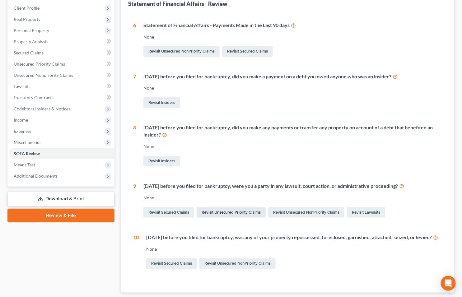
scroll to position [104, 0]
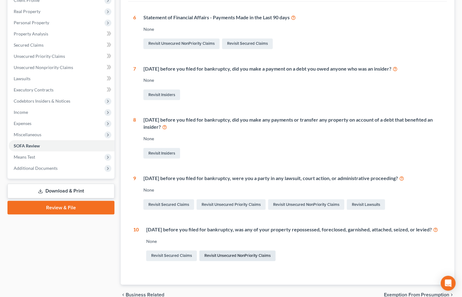
click at [265, 260] on link "Revisit Unsecured NonPriority Claims" at bounding box center [238, 256] width 76 height 11
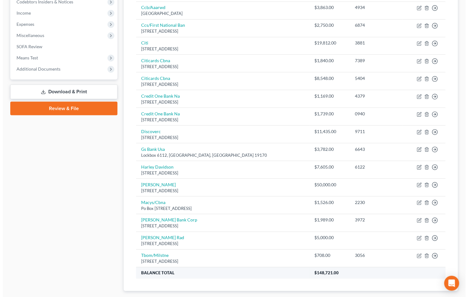
scroll to position [207, 0]
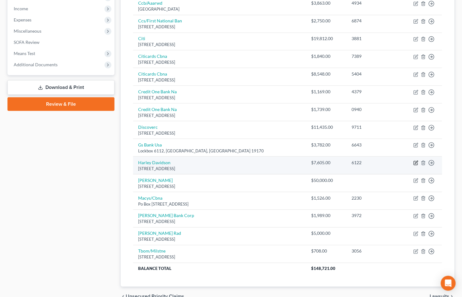
click at [417, 163] on icon "button" at bounding box center [416, 162] width 3 height 3
select select "31"
select select "14"
select select "0"
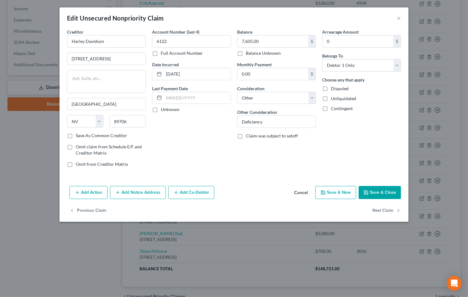
click at [77, 195] on icon "button" at bounding box center [77, 192] width 5 height 5
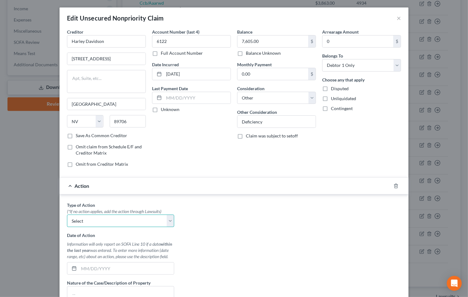
click at [168, 222] on select "Select Repossession Garnishment Foreclosure Personal Injury Attached, Seized, O…" at bounding box center [120, 221] width 107 height 12
click at [168, 220] on select "Select Repossession Garnishment Foreclosure Personal Injury Attached, Seized, O…" at bounding box center [120, 221] width 107 height 12
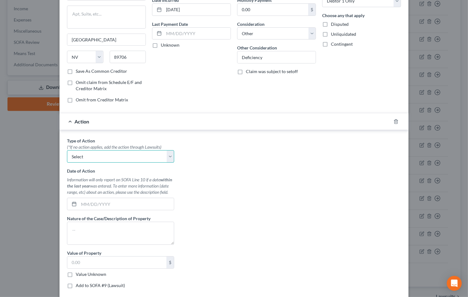
scroll to position [69, 0]
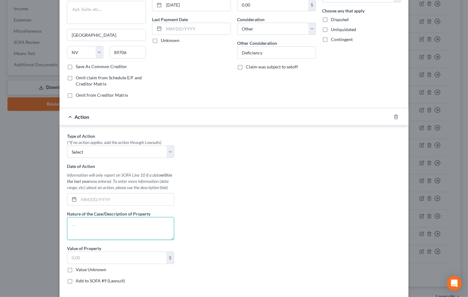
click at [92, 225] on textarea at bounding box center [120, 228] width 107 height 23
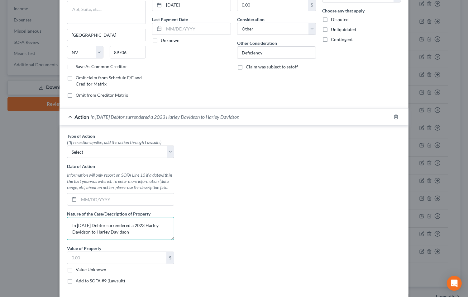
type textarea "In [DATE] Debtor surrendered a 2023 Harley Davidson to Harley Davidson"
click at [76, 270] on label "Value Unknown" at bounding box center [91, 270] width 31 height 6
click at [78, 270] on input "Value Unknown" at bounding box center [80, 269] width 4 height 4
checkbox input "true"
type input "0.00"
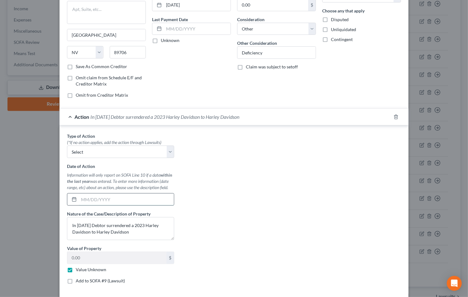
click at [109, 197] on input "text" at bounding box center [126, 200] width 95 height 12
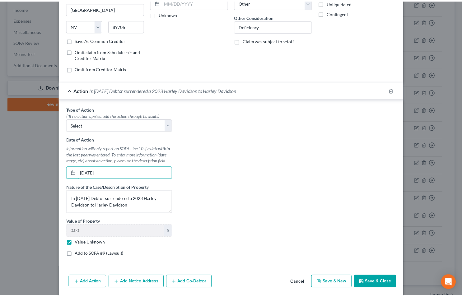
scroll to position [118, 0]
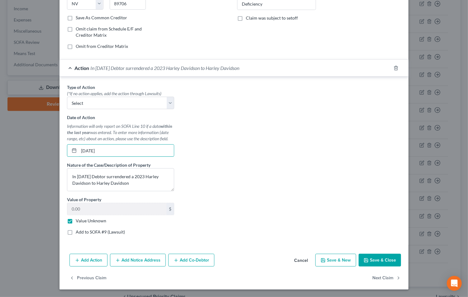
type input "[DATE]"
click at [373, 259] on button "Save & Close" at bounding box center [379, 260] width 42 height 13
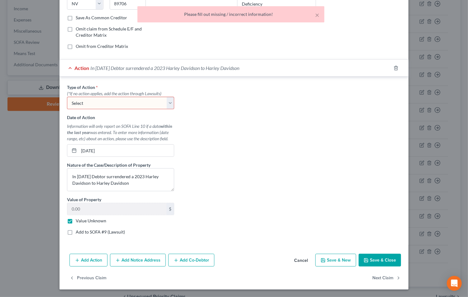
click at [167, 102] on select "Select Repossession Garnishment Foreclosure Personal Injury Attached, Seized, O…" at bounding box center [120, 103] width 107 height 12
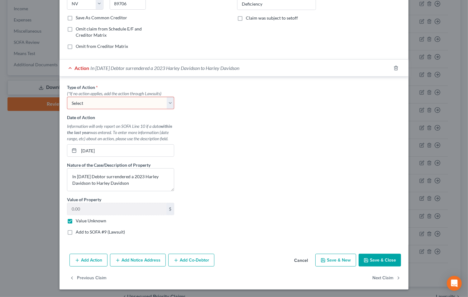
select select "0"
click at [67, 97] on select "Select Repossession Garnishment Foreclosure Personal Injury Attached, Seized, O…" at bounding box center [120, 103] width 107 height 12
click at [372, 261] on button "Save & Close" at bounding box center [379, 260] width 42 height 13
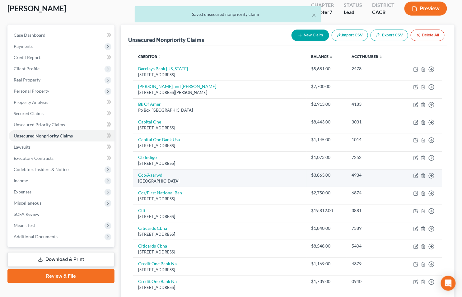
scroll to position [0, 0]
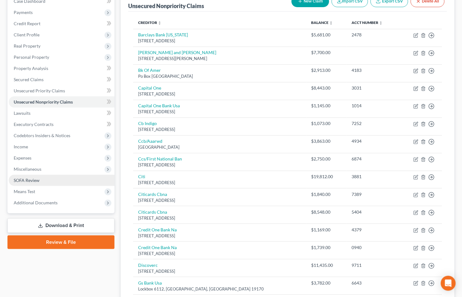
click at [20, 181] on span "SOFA Review" at bounding box center [27, 180] width 26 height 5
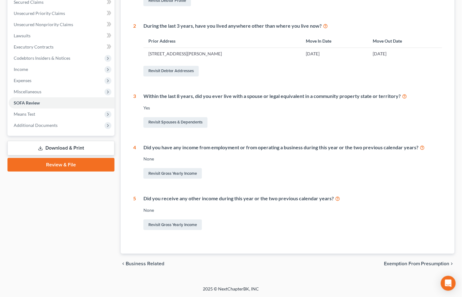
scroll to position [8, 0]
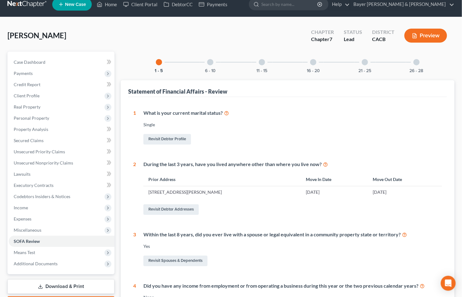
click at [213, 62] on div at bounding box center [210, 62] width 6 height 6
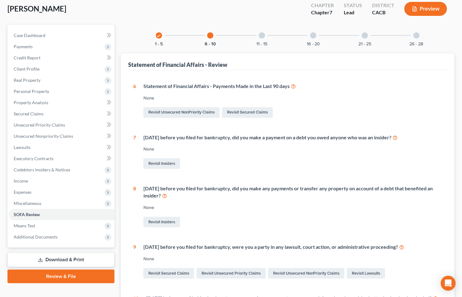
scroll to position [0, 0]
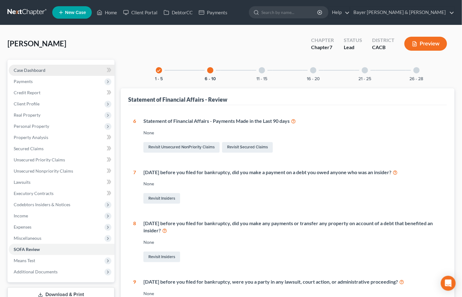
click at [47, 72] on link "Case Dashboard" at bounding box center [62, 70] width 106 height 11
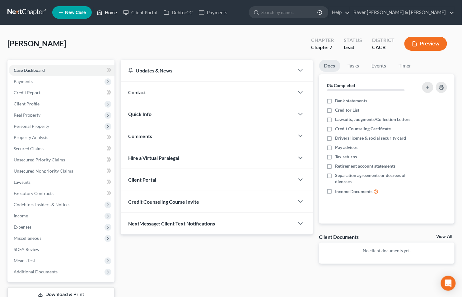
click at [115, 13] on link "Home" at bounding box center [107, 12] width 26 height 11
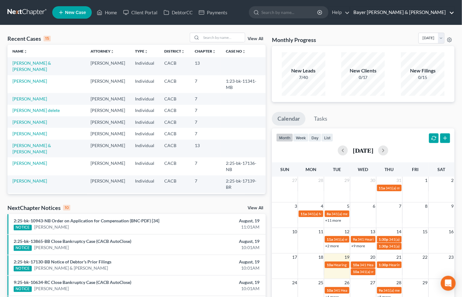
click at [452, 14] on link "Bayer [PERSON_NAME] & [PERSON_NAME]" at bounding box center [403, 12] width 104 height 11
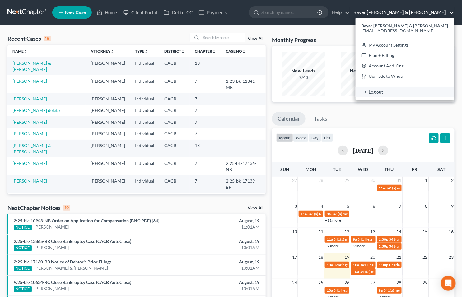
click at [405, 94] on link "Log out" at bounding box center [405, 92] width 99 height 11
